Goal: Task Accomplishment & Management: Manage account settings

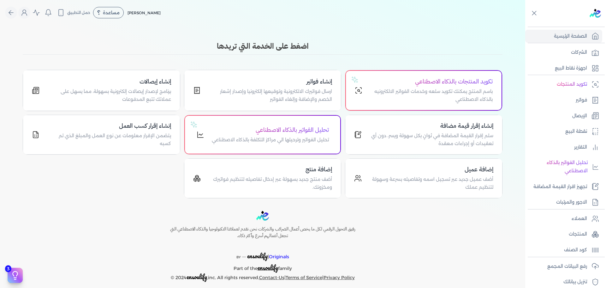
click at [419, 38] on div "Toggle Navigation الاسعار العمولات مساعدة خدمة العملاء دليل المستخدم تسجيل الدخ…" at bounding box center [263, 144] width 526 height 288
click at [303, 46] on h3 "اضغط على الخدمة التي تريدها" at bounding box center [263, 45] width 480 height 11
click at [353, 51] on h3 "اضغط على الخدمة التي تريدها" at bounding box center [263, 45] width 480 height 11
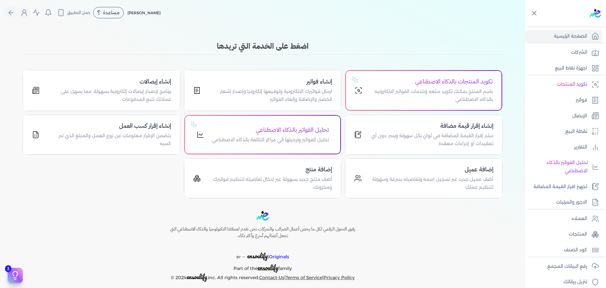
click at [535, 12] on icon at bounding box center [535, 13] width 8 height 8
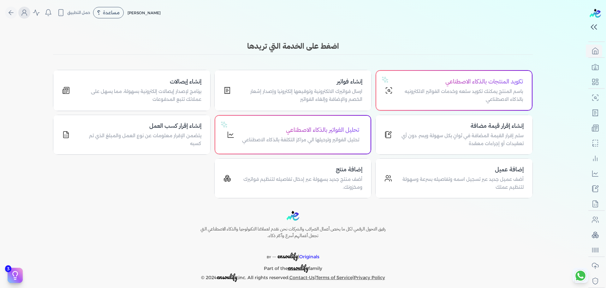
click at [26, 11] on circle "Global" at bounding box center [24, 11] width 3 height 3
click at [40, 91] on label "تسجيل الخروج" at bounding box center [61, 92] width 76 height 13
click at [586, 25] on input "Close" at bounding box center [586, 25] width 0 height 0
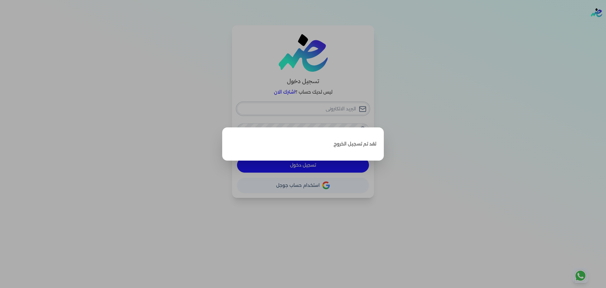
type input "hello@ensoulify.com"
click at [500, 112] on label "Close" at bounding box center [303, 144] width 606 height 288
click at [606, 25] on input "Close" at bounding box center [606, 25] width 0 height 0
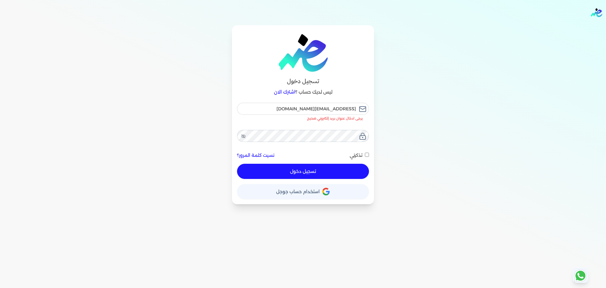
checkbox input "false"
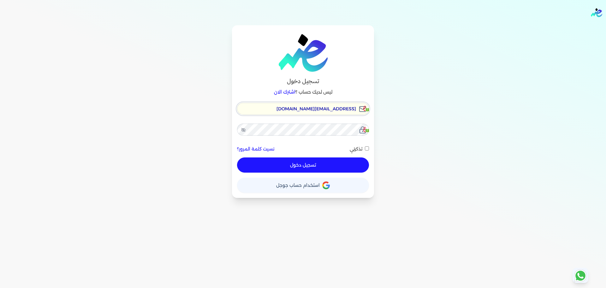
click at [297, 112] on input "hello@ensoulify.com" at bounding box center [303, 109] width 132 height 12
click at [246, 184] on button "حساب استخدام حساب جوجل" at bounding box center [303, 185] width 132 height 15
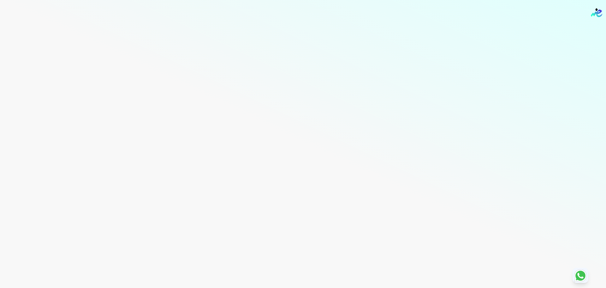
drag, startPoint x: 131, startPoint y: 47, endPoint x: 17, endPoint y: 27, distance: 115.9
click at [130, 48] on div "Toggle Navigation الاسعار العمولات مساعدة خدمة العملاء دليل المستخدم تسجيل الدخ…" at bounding box center [303, 144] width 606 height 288
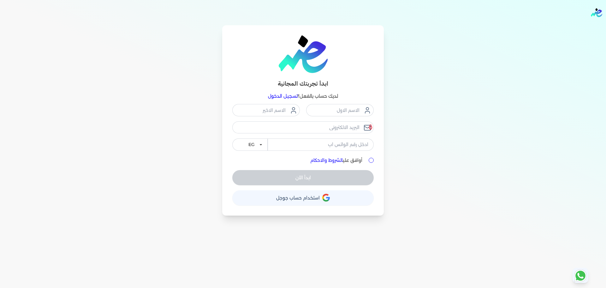
click at [294, 200] on span "استخدام حساب جوجل" at bounding box center [298, 198] width 44 height 4
click at [282, 95] on link "تسجيل الدخول" at bounding box center [283, 96] width 30 height 6
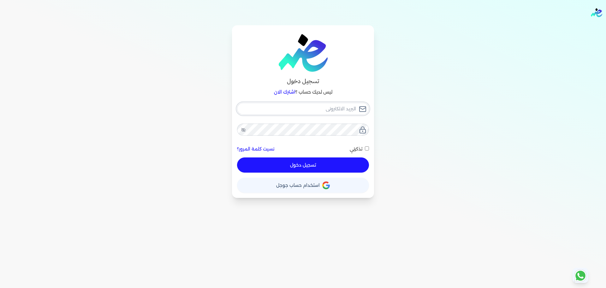
type input "hello@ensoulify.com"
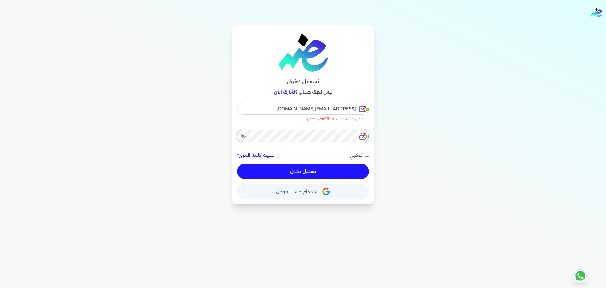
checkbox input "false"
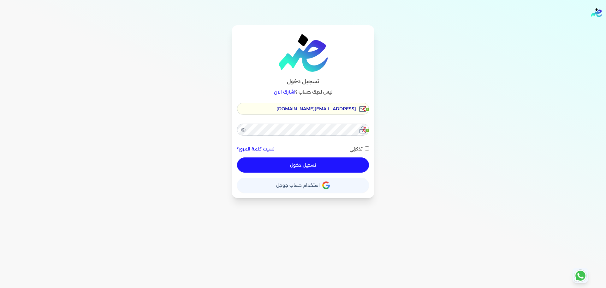
click at [269, 148] on link "نسيت كلمة المرور؟" at bounding box center [255, 149] width 37 height 7
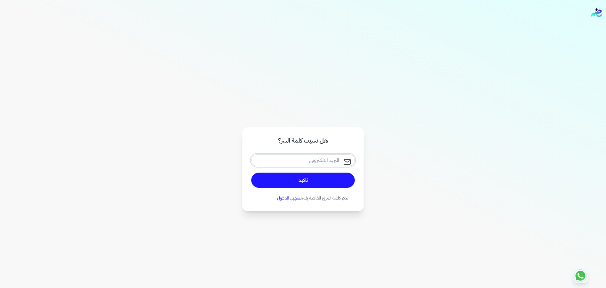
click at [297, 159] on div at bounding box center [303, 160] width 104 height 17
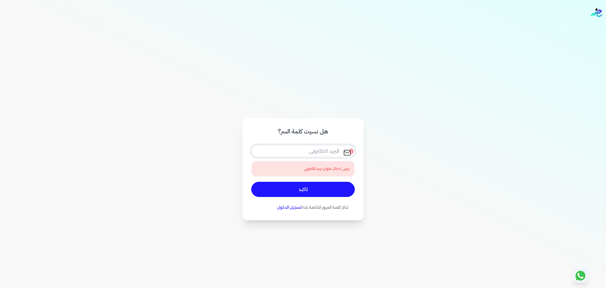
click at [304, 153] on input "email" at bounding box center [303, 151] width 104 height 12
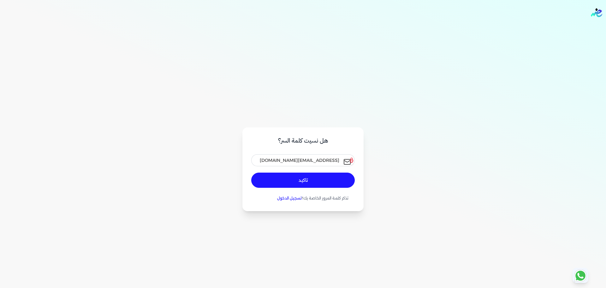
click at [329, 177] on button "تاكيد" at bounding box center [303, 179] width 104 height 15
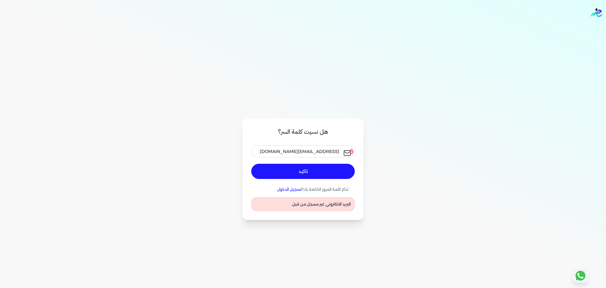
click at [338, 206] on span "البريد الالكترونى غير مسجل من قبل" at bounding box center [321, 204] width 59 height 6
click at [290, 153] on input "ensoulify2021@live.com" at bounding box center [303, 151] width 104 height 12
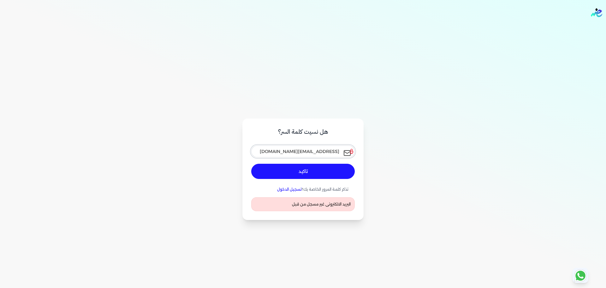
click at [290, 153] on input "ensoulify2021@live.com" at bounding box center [303, 151] width 104 height 12
drag, startPoint x: 291, startPoint y: 151, endPoint x: 348, endPoint y: 152, distance: 57.8
click at [348, 152] on div "ensoulify2021@live.com" at bounding box center [303, 151] width 104 height 17
click at [328, 153] on input "ensoulify2021@live.com" at bounding box center [303, 151] width 104 height 12
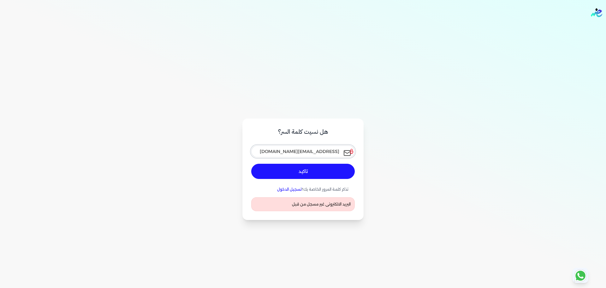
click at [328, 153] on input "ensoulify2021@gmial.com" at bounding box center [303, 151] width 104 height 12
type input "[EMAIL_ADDRESS][DOMAIN_NAME]"
click at [327, 168] on button "تاكيد" at bounding box center [303, 171] width 104 height 15
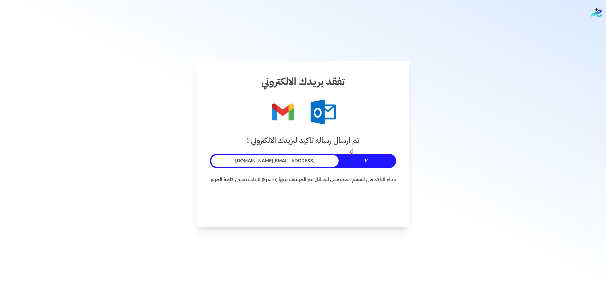
drag, startPoint x: 599, startPoint y: 13, endPoint x: 544, endPoint y: 24, distance: 55.8
click at [599, 13] on img "Global" at bounding box center [596, 12] width 11 height 9
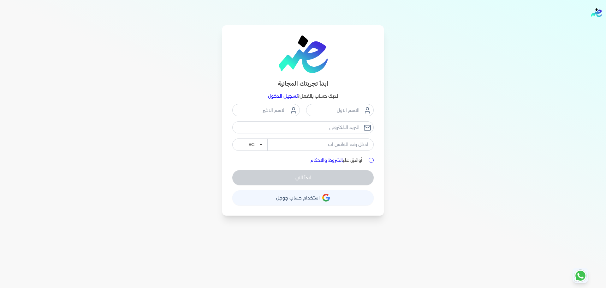
click at [293, 97] on link "تسجيل الدخول" at bounding box center [283, 96] width 30 height 6
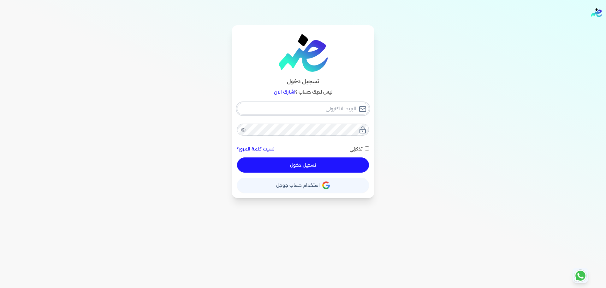
checkbox input "false"
type input "hello@ensoulify.com"
checkbox input "false"
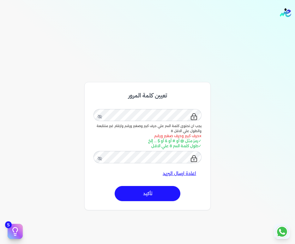
click at [188, 132] on div "يجب ان تحتوى كلمة السر علي حرف كبير وصغير ورقم وارقام غير متتابعة والطول علي ال…" at bounding box center [147, 129] width 108 height 10
